Goal: Task Accomplishment & Management: Manage account settings

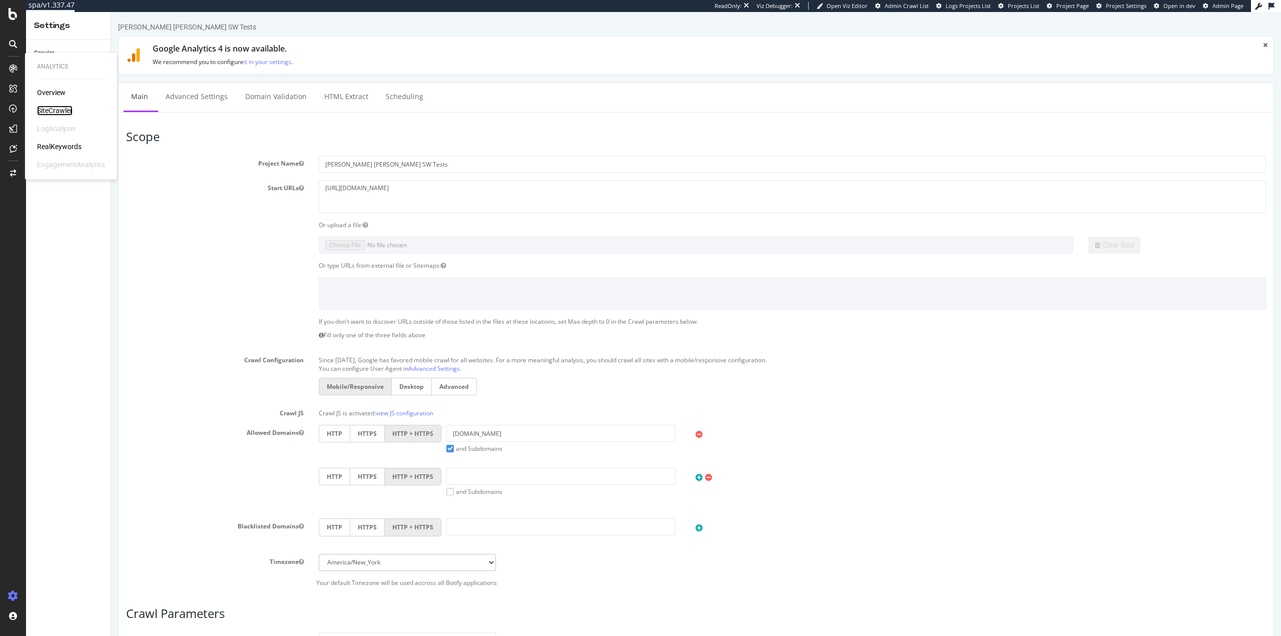
click at [62, 114] on div "SiteCrawler" at bounding box center [55, 111] width 36 height 10
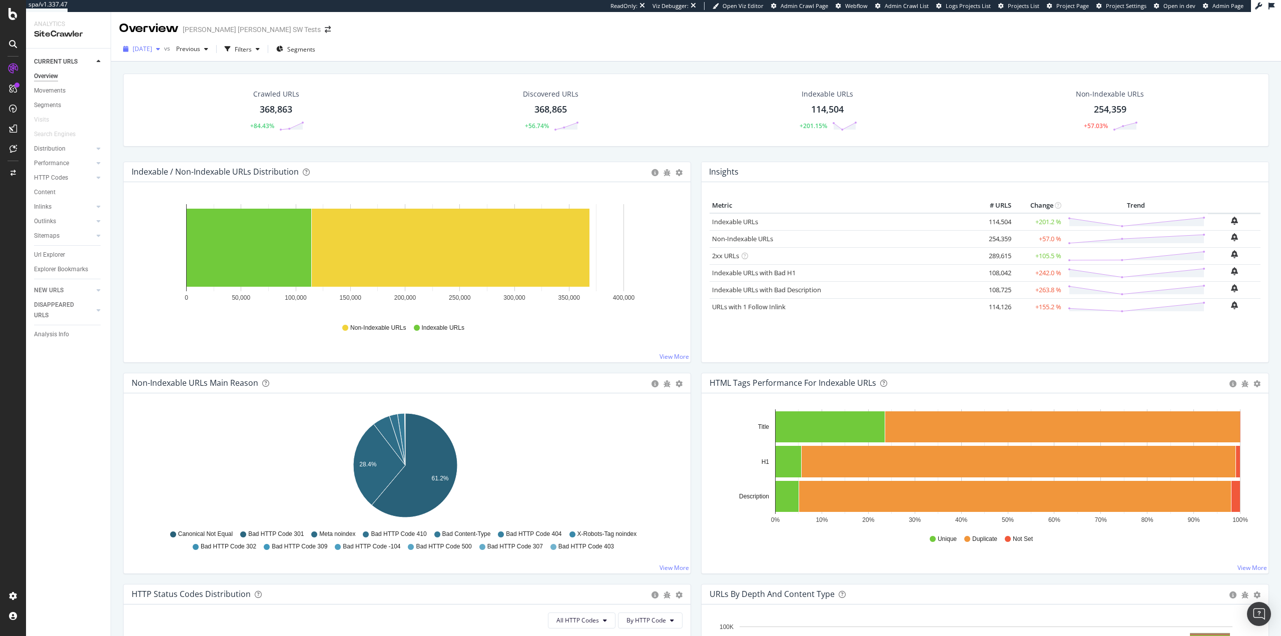
click at [141, 50] on span "2025 Sep. 27th" at bounding box center [143, 49] width 20 height 9
click at [58, 332] on div "Analysis Info" at bounding box center [51, 334] width 35 height 11
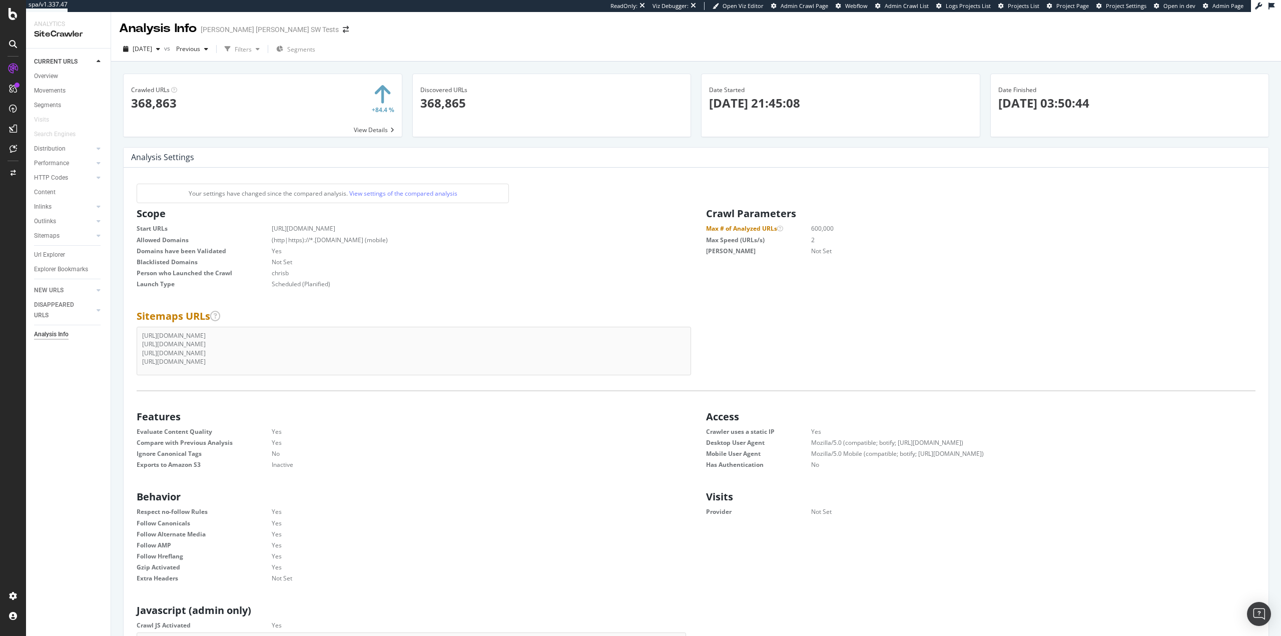
scroll to position [152, 542]
click at [152, 45] on span "2025 Sep. 27th" at bounding box center [143, 49] width 20 height 9
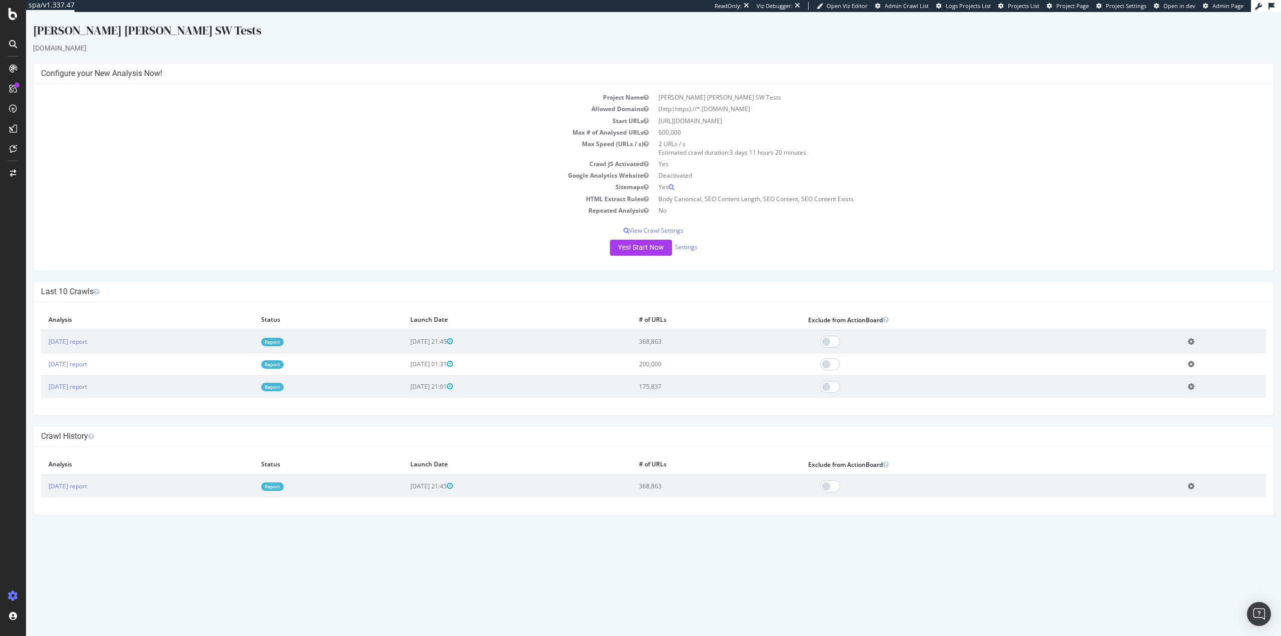
click at [1195, 389] on icon at bounding box center [1191, 387] width 7 height 8
click at [1172, 402] on link "Add name" at bounding box center [1155, 402] width 80 height 14
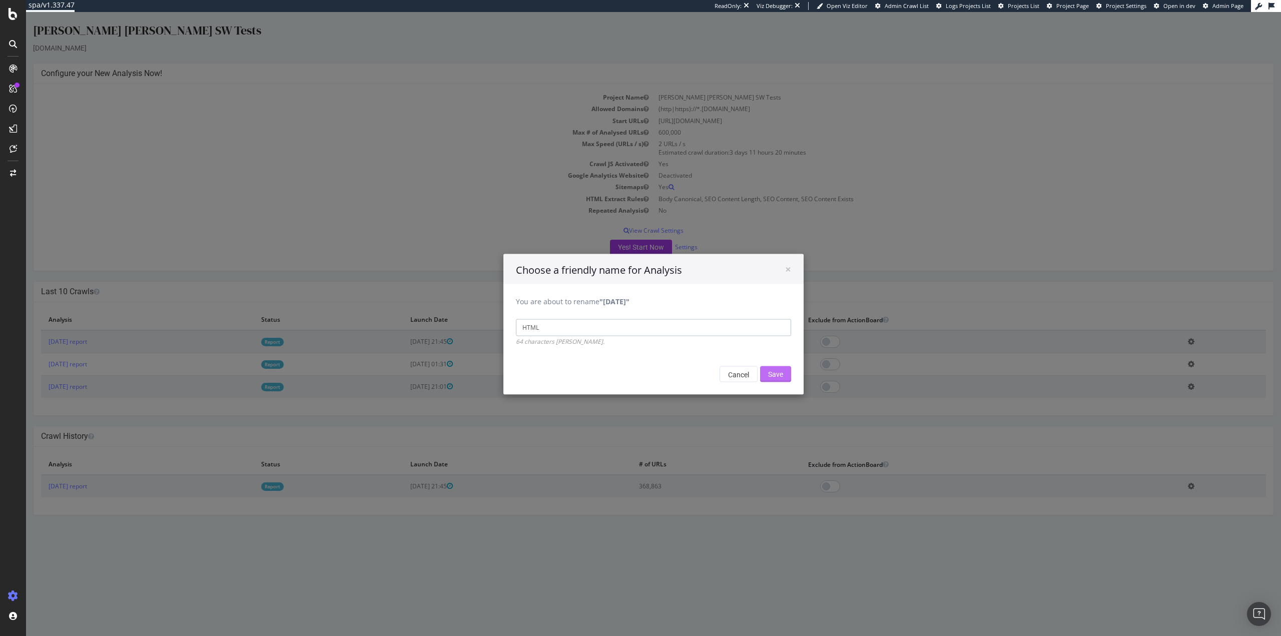
type input "HTML"
click at [775, 372] on input "Save" at bounding box center [775, 374] width 31 height 16
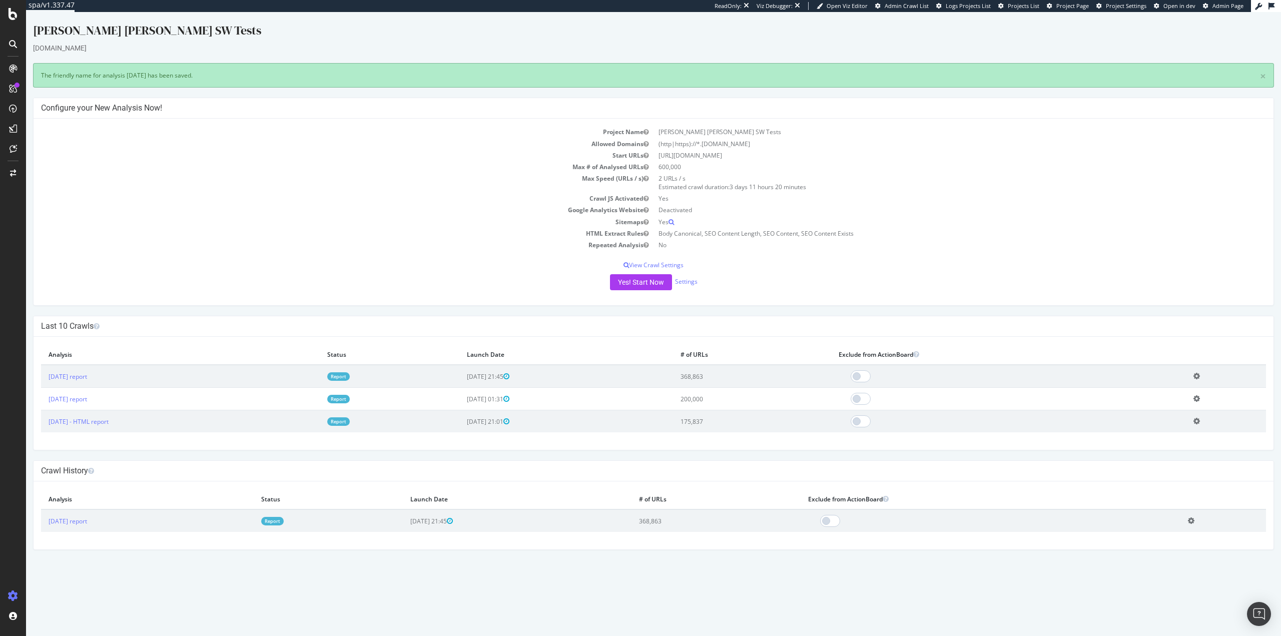
click at [1200, 397] on icon at bounding box center [1197, 399] width 7 height 8
click at [1167, 428] on link "Delete analysis" at bounding box center [1160, 427] width 80 height 14
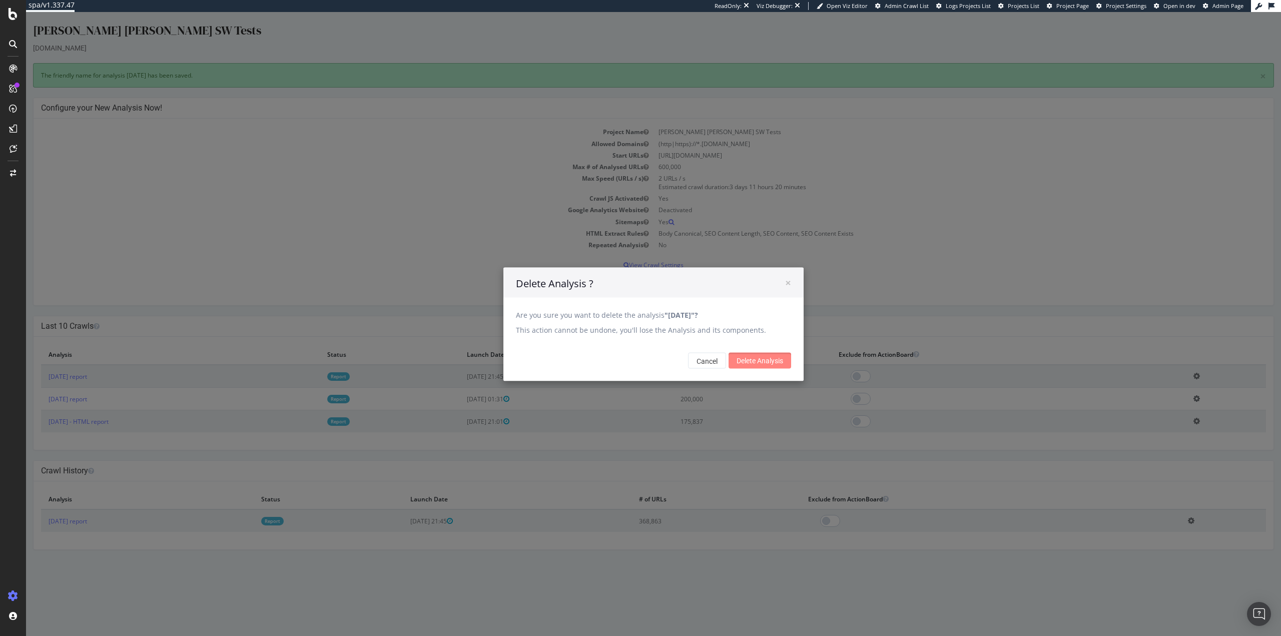
click at [748, 358] on input "Delete Analysis" at bounding box center [760, 360] width 63 height 16
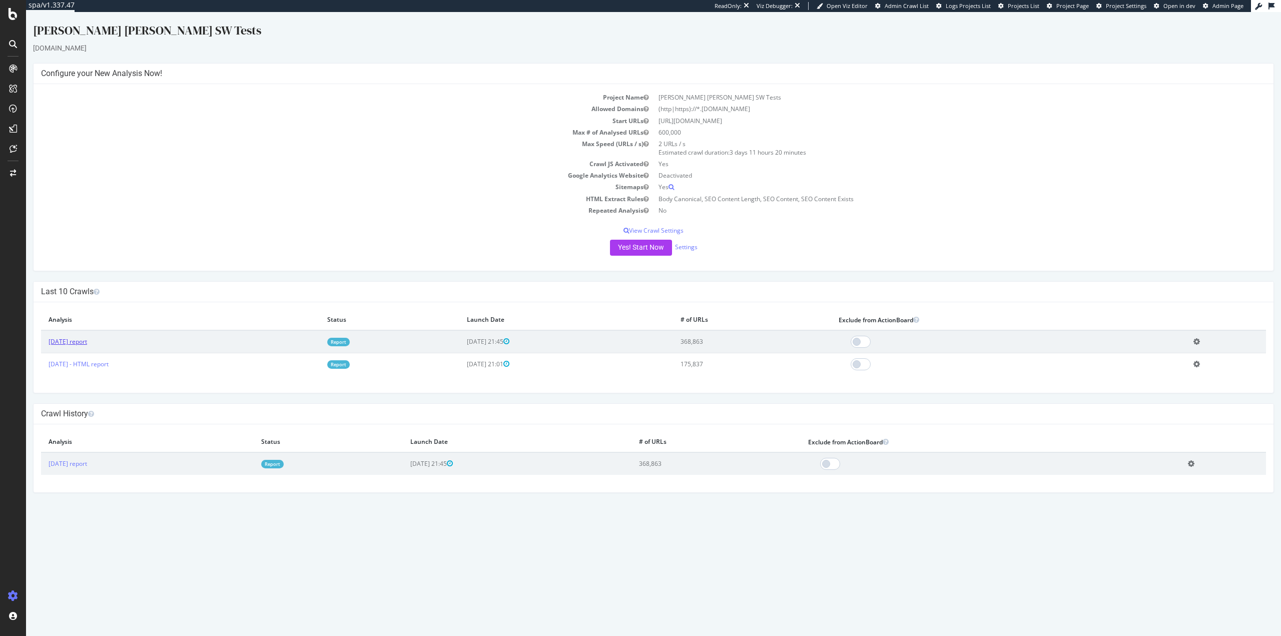
click at [76, 344] on link "2025 Sep. 27th report" at bounding box center [68, 341] width 39 height 9
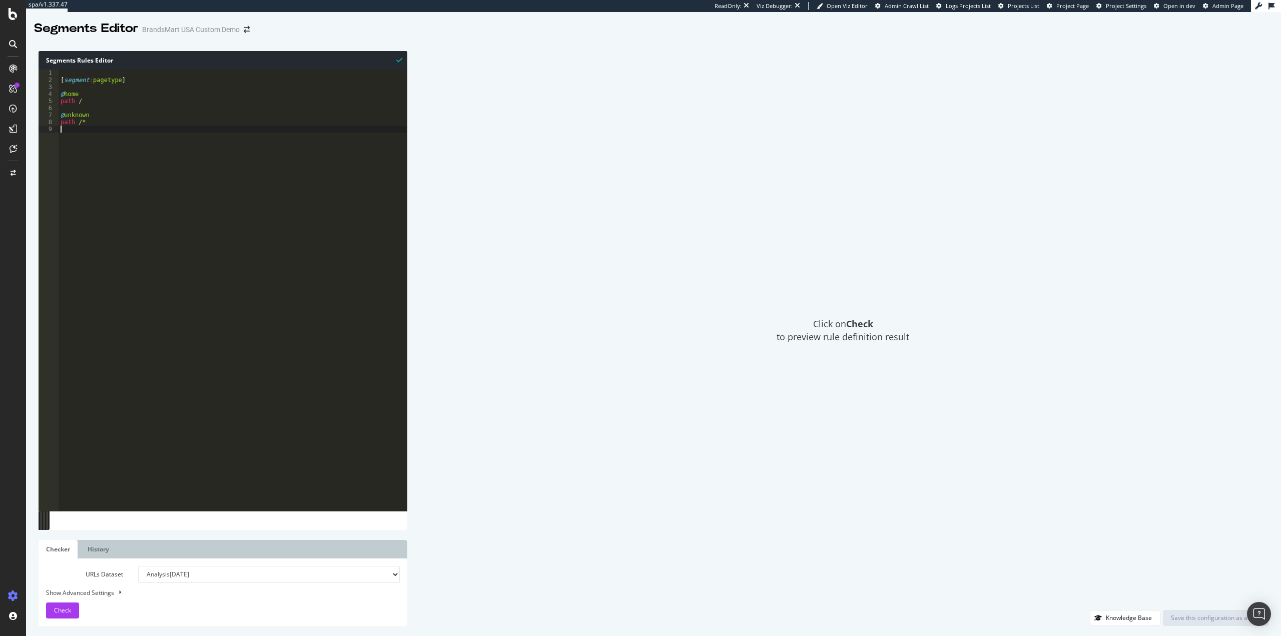
click at [144, 166] on div "[ segment : pagetype ] @ home path / @ unknown path /*" at bounding box center [233, 298] width 349 height 456
drag, startPoint x: 110, startPoint y: 115, endPoint x: 64, endPoint y: 112, distance: 46.7
click at [64, 112] on div "[ segment : pagetype ] @ home path / @ unknown path /*" at bounding box center [233, 298] width 349 height 456
type textarea "@unknown"
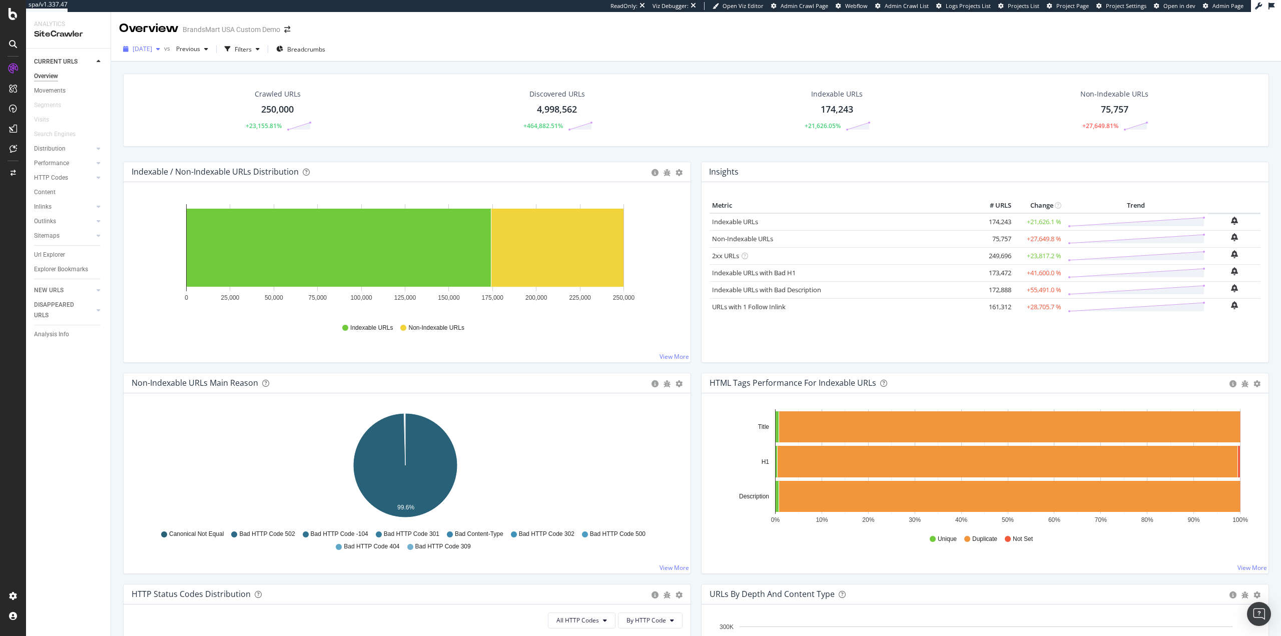
click at [152, 45] on span "[DATE]" at bounding box center [143, 49] width 20 height 9
click at [468, 53] on div "[DATE] vs Previous Filters Breadcrumbs" at bounding box center [696, 51] width 1170 height 20
